Goal: Task Accomplishment & Management: Use online tool/utility

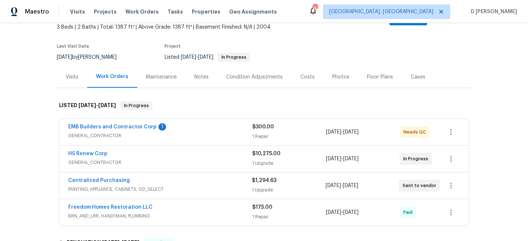
scroll to position [53, 0]
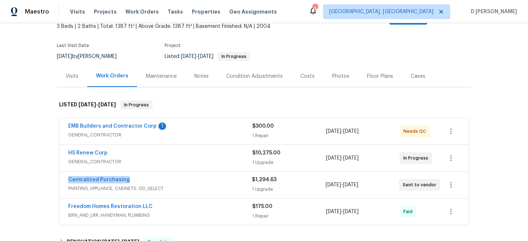
drag, startPoint x: 63, startPoint y: 172, endPoint x: 161, endPoint y: 172, distance: 98.2
click at [161, 172] on div "Centralized Purchasing PAINTING, APPLIANCE, CABINETS, OD_SELECT $1,294.63 1 Upg…" at bounding box center [263, 184] width 409 height 26
copy link "Centralized Purchasing"
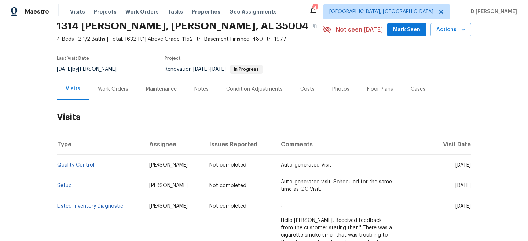
scroll to position [34, 0]
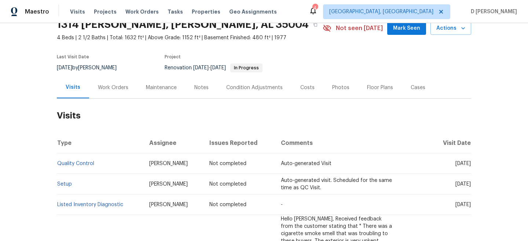
click at [101, 86] on div "Work Orders" at bounding box center [113, 87] width 30 height 7
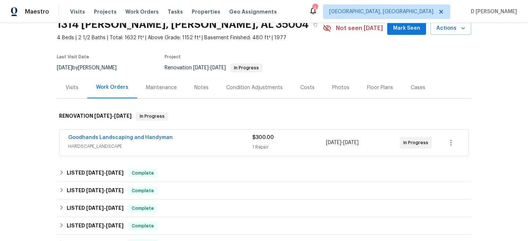
click at [99, 148] on span "HARDSCAPE_LANDSCAPE" at bounding box center [160, 146] width 184 height 7
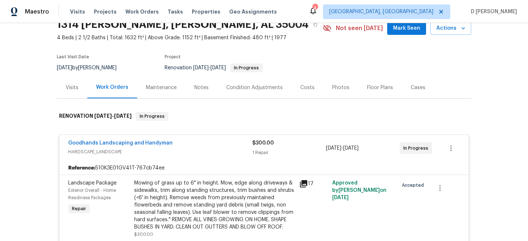
click at [70, 85] on div "Visits" at bounding box center [72, 87] width 13 height 7
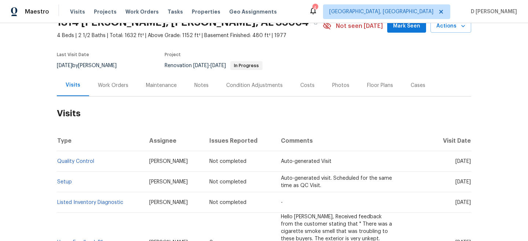
scroll to position [46, 0]
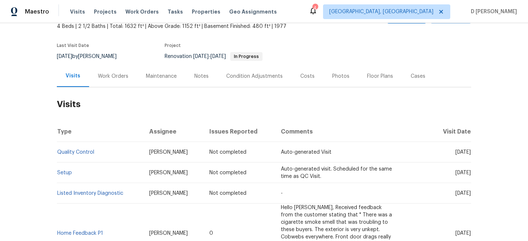
click at [121, 78] on div "Work Orders" at bounding box center [113, 76] width 30 height 7
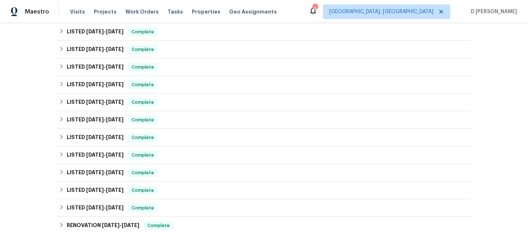
scroll to position [299, 0]
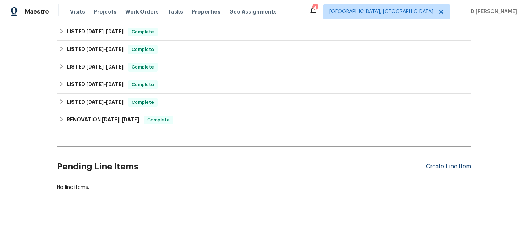
click at [439, 163] on div "Create Line Item" at bounding box center [448, 166] width 45 height 7
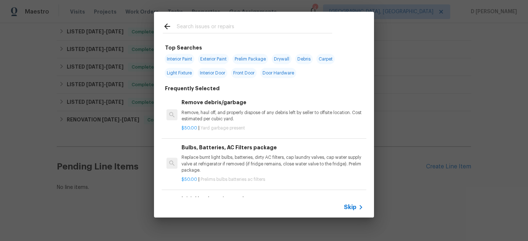
click at [350, 203] on div "Skip" at bounding box center [354, 207] width 21 height 9
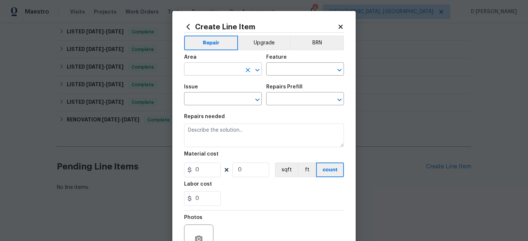
click at [201, 72] on input "text" at bounding box center [212, 69] width 57 height 11
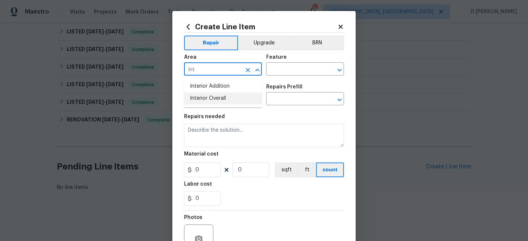
click at [208, 99] on li "Interior Overall" at bounding box center [223, 98] width 78 height 12
type input "Interior Overall"
click at [284, 73] on input "text" at bounding box center [294, 69] width 57 height 11
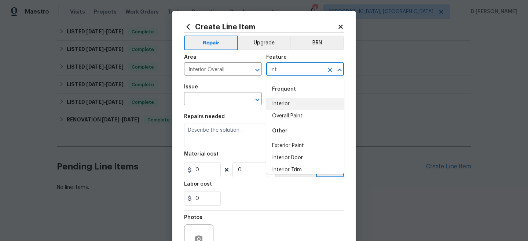
click at [279, 102] on li "Interior" at bounding box center [305, 104] width 78 height 12
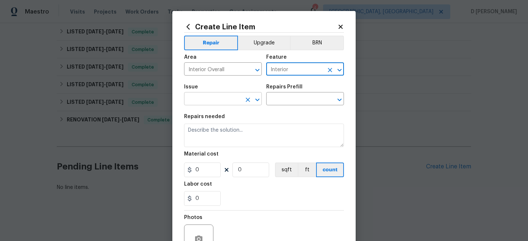
type input "Interior"
click at [208, 104] on input "text" at bounding box center [212, 99] width 57 height 11
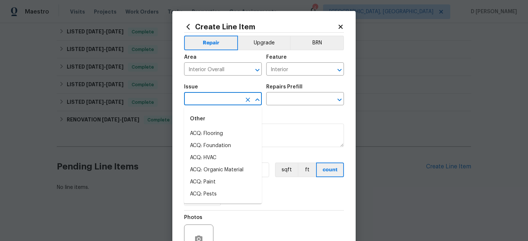
type input "d"
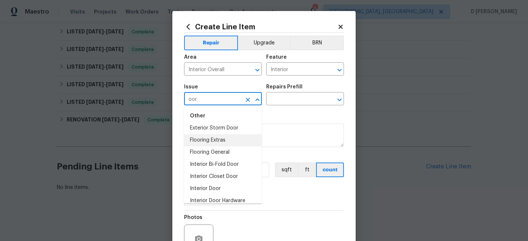
scroll to position [117, 0]
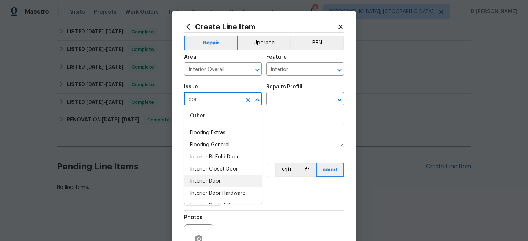
click at [206, 178] on li "Interior Door" at bounding box center [223, 181] width 78 height 12
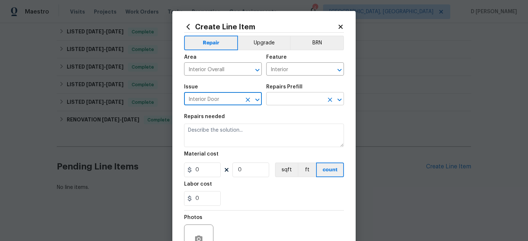
type input "Interior Door"
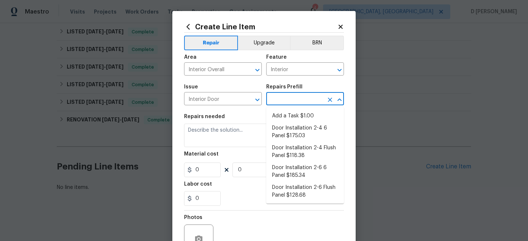
click at [280, 100] on input "text" at bounding box center [294, 99] width 57 height 11
click at [280, 114] on li "Add a Task $1.00" at bounding box center [305, 116] width 78 height 12
type input "Interior Door"
type input "Add a Task $1.00"
type textarea "HPM to detail"
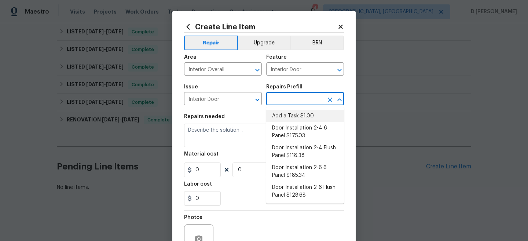
type input "1"
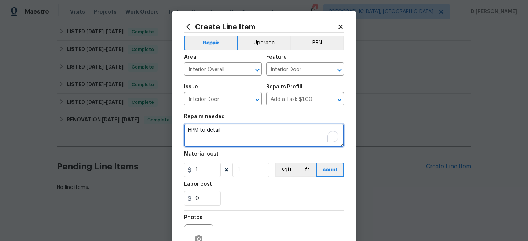
drag, startPoint x: 189, startPoint y: 130, endPoint x: 227, endPoint y: 130, distance: 37.8
click at [227, 130] on textarea "HPM to detail" at bounding box center [264, 134] width 160 height 23
click at [224, 127] on textarea "To enrich screen reader interactions, please activate Accessibility in Grammarl…" at bounding box center [264, 134] width 160 height 23
paste textarea "(Remove and paste feedback message here). Adjust the door as needed to allow pr…"
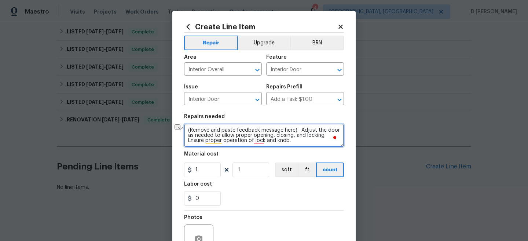
drag, startPoint x: 190, startPoint y: 130, endPoint x: 291, endPoint y: 131, distance: 100.8
click at [291, 131] on textarea "(Remove and paste feedback message here). Adjust the door as needed to allow pr…" at bounding box center [264, 134] width 160 height 23
paste textarea "Back door would not open. Looks like the door knob is broken. Time of Visit: [D…"
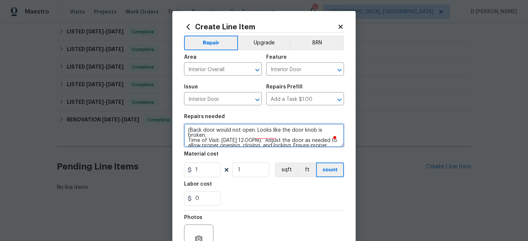
scroll to position [5, 0]
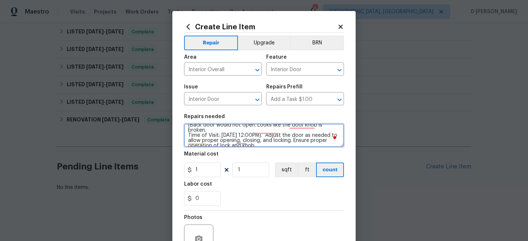
type textarea "(Back door would not open. Looks like the door knob is broken. Time of Visit: […"
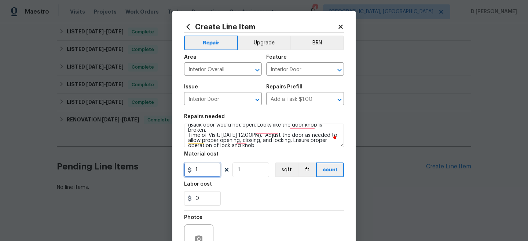
click at [205, 170] on input "1" at bounding box center [202, 169] width 37 height 15
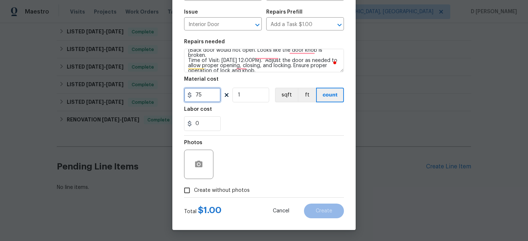
type input "75"
click at [185, 188] on input "Create without photos" at bounding box center [187, 190] width 14 height 14
checkbox input "true"
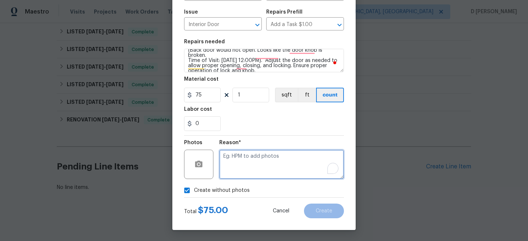
click at [260, 157] on textarea "To enrich screen reader interactions, please activate Accessibility in Grammarl…" at bounding box center [281, 164] width 125 height 29
type textarea "NA"
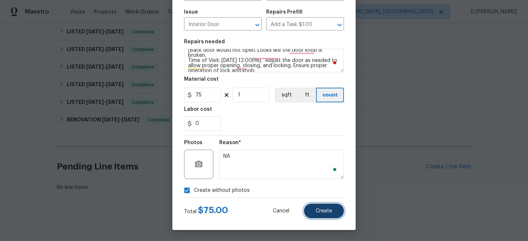
click at [323, 213] on span "Create" at bounding box center [324, 210] width 16 height 5
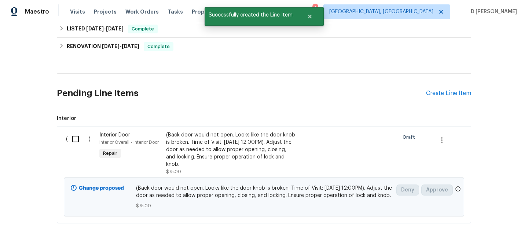
scroll to position [412, 0]
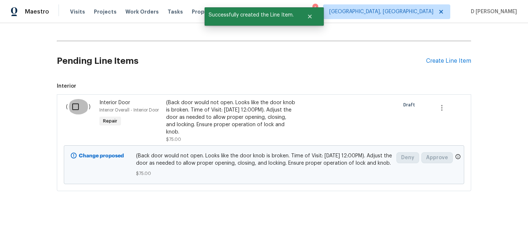
click at [75, 99] on input "checkbox" at bounding box center [78, 106] width 21 height 15
checkbox input "true"
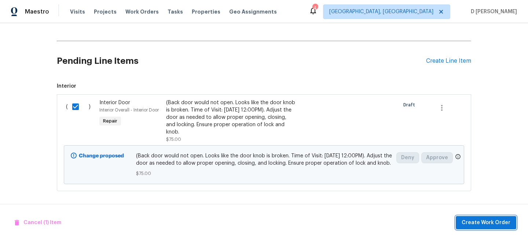
click at [471, 222] on span "Create Work Order" at bounding box center [485, 222] width 49 height 9
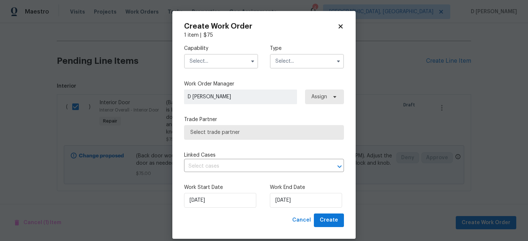
click at [215, 61] on input "text" at bounding box center [221, 61] width 74 height 15
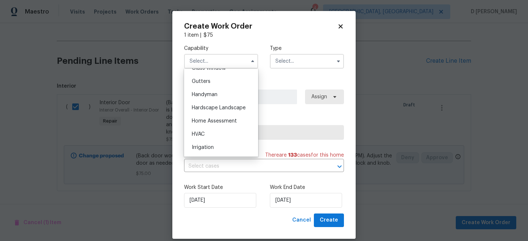
scroll to position [384, 0]
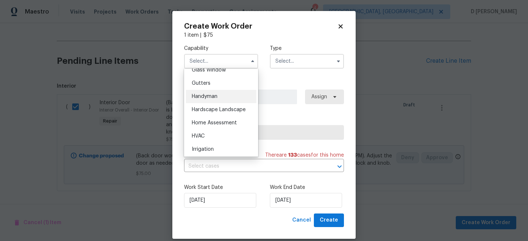
click at [202, 98] on span "Handyman" at bounding box center [205, 96] width 26 height 5
type input "Handyman"
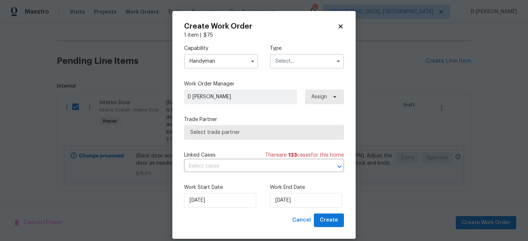
click at [303, 59] on input "text" at bounding box center [307, 61] width 74 height 15
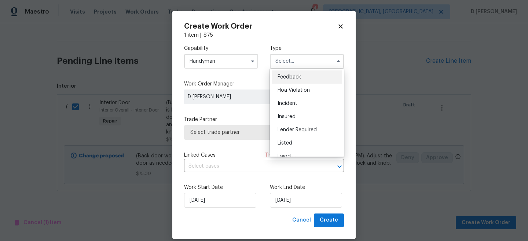
click at [300, 76] on span "Feedback" at bounding box center [288, 76] width 23 height 5
type input "Feedback"
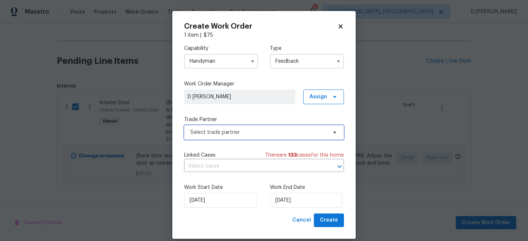
click at [225, 136] on span "Select trade partner" at bounding box center [264, 132] width 160 height 15
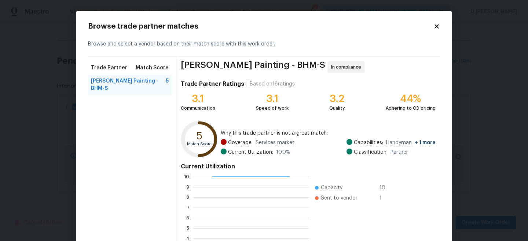
scroll to position [82, 0]
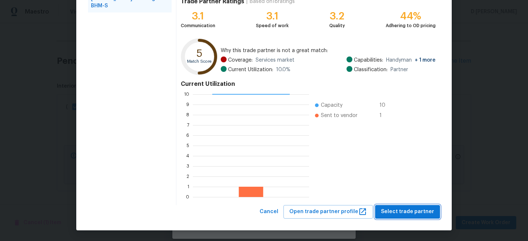
click at [394, 209] on span "Select trade partner" at bounding box center [407, 211] width 53 height 9
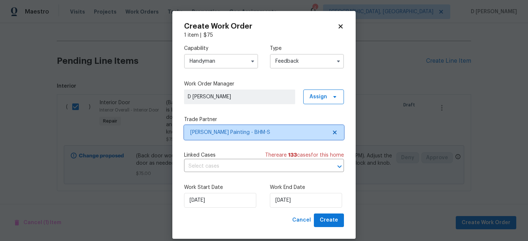
scroll to position [0, 0]
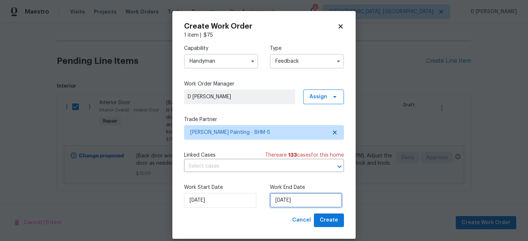
click at [303, 205] on input "[DATE]" at bounding box center [306, 200] width 72 height 15
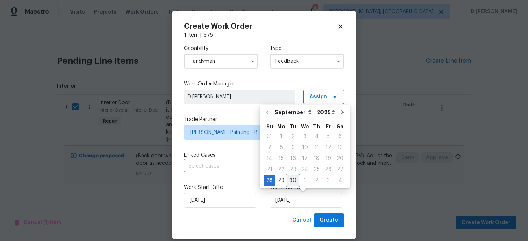
click at [291, 179] on div "30" at bounding box center [293, 180] width 12 height 10
type input "[DATE]"
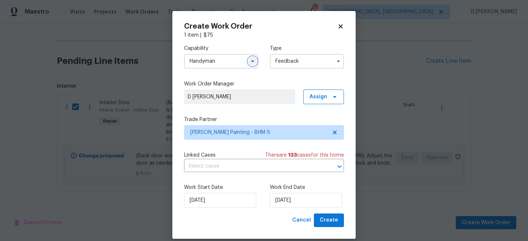
click at [255, 62] on icon "button" at bounding box center [253, 61] width 6 height 6
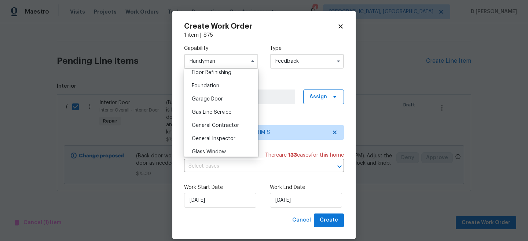
scroll to position [324, 0]
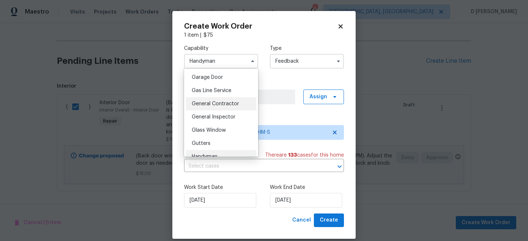
click at [218, 102] on span "General Contractor" at bounding box center [215, 103] width 47 height 5
type input "General Contractor"
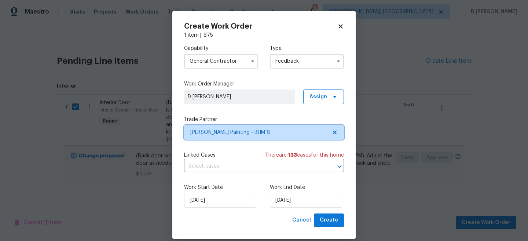
click at [341, 131] on span "[PERSON_NAME] Painting - BHM-S" at bounding box center [264, 132] width 160 height 15
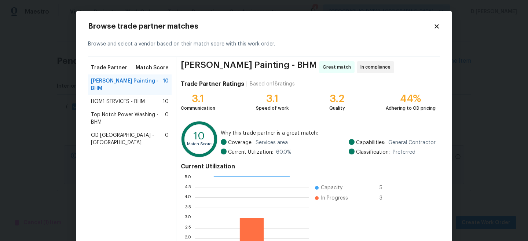
scroll to position [82, 0]
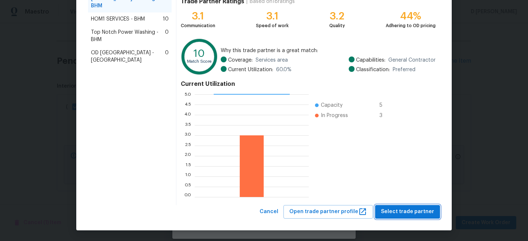
click at [395, 213] on span "Select trade partner" at bounding box center [407, 211] width 53 height 9
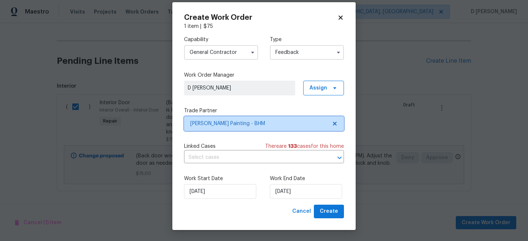
scroll to position [9, 0]
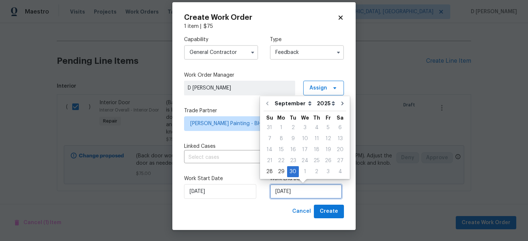
click at [313, 192] on input "[DATE]" at bounding box center [306, 191] width 72 height 15
click at [293, 168] on div "30" at bounding box center [293, 171] width 12 height 10
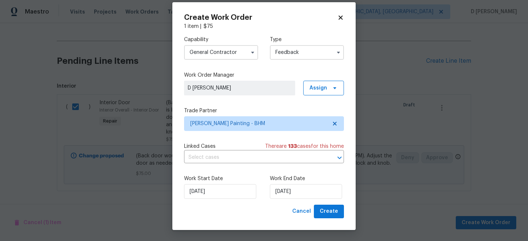
click at [265, 209] on div "Cancel Create" at bounding box center [264, 211] width 160 height 14
click at [335, 122] on icon at bounding box center [335, 124] width 4 height 4
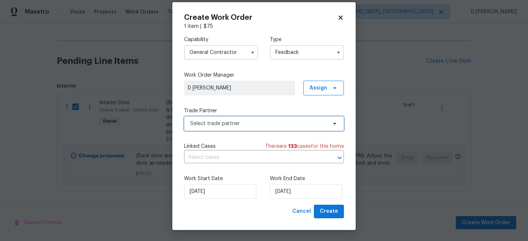
click at [263, 124] on span "Select trade partner" at bounding box center [258, 123] width 137 height 7
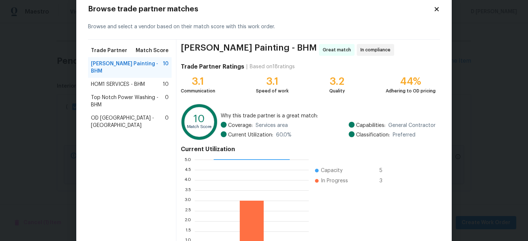
scroll to position [82, 0]
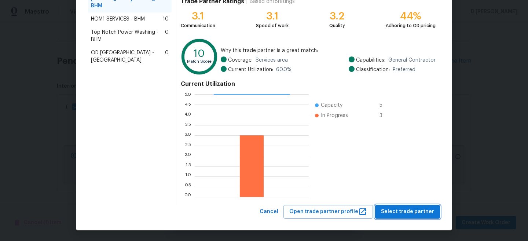
click at [391, 209] on span "Select trade partner" at bounding box center [407, 211] width 53 height 9
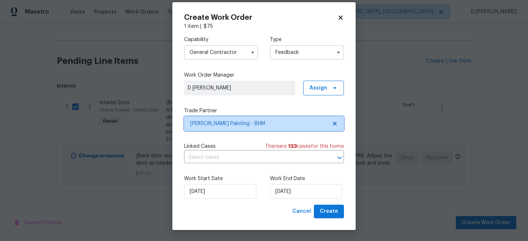
scroll to position [0, 0]
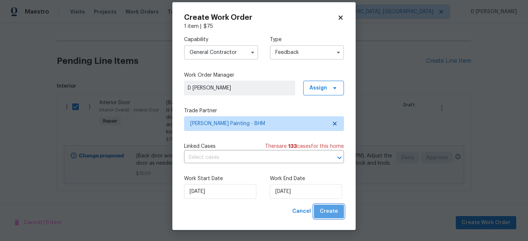
click at [333, 209] on span "Create" at bounding box center [329, 211] width 18 height 9
checkbox input "false"
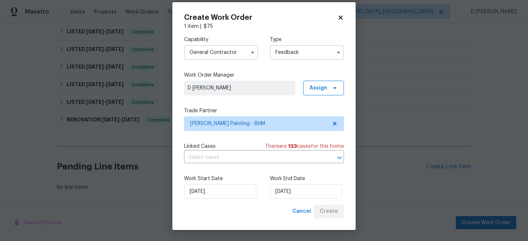
scroll to position [316, 0]
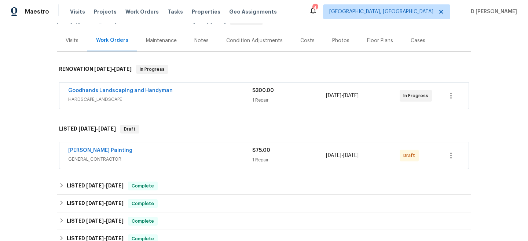
scroll to position [84, 0]
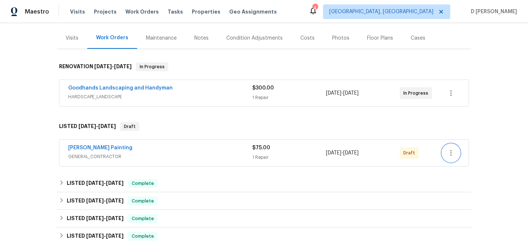
click at [449, 153] on icon "button" at bounding box center [450, 152] width 9 height 9
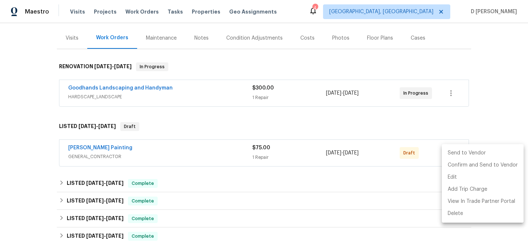
click at [458, 154] on li "Send to Vendor" at bounding box center [483, 153] width 82 height 12
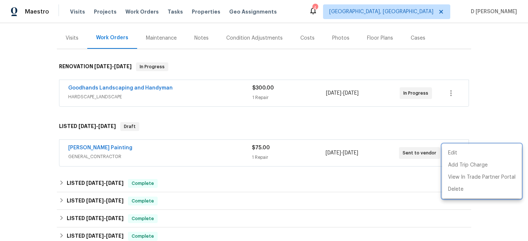
drag, startPoint x: 61, startPoint y: 148, endPoint x: 110, endPoint y: 147, distance: 49.1
click at [110, 147] on div at bounding box center [264, 120] width 528 height 241
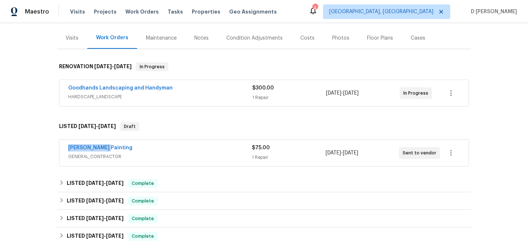
drag, startPoint x: 64, startPoint y: 148, endPoint x: 140, endPoint y: 148, distance: 75.5
click at [140, 148] on div "Perez Painting GENERAL_CONTRACTOR $75.00 1 Repair 9/28/2025 - 9/30/2025 Sent to…" at bounding box center [263, 153] width 409 height 26
copy link "[PERSON_NAME] Painting"
